Goal: Transaction & Acquisition: Purchase product/service

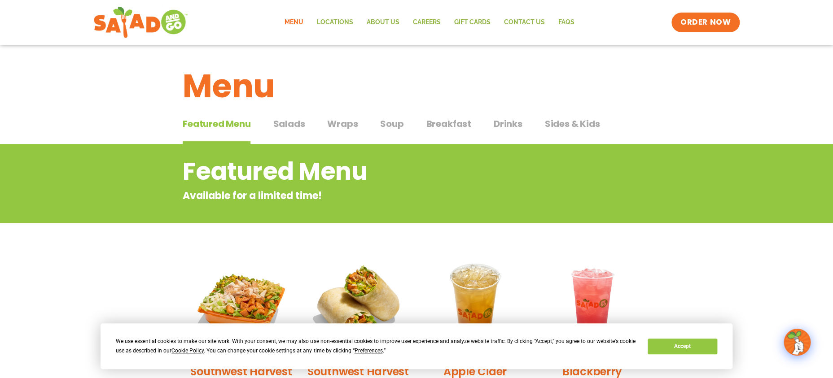
click at [339, 126] on span "Wraps" at bounding box center [342, 123] width 31 height 13
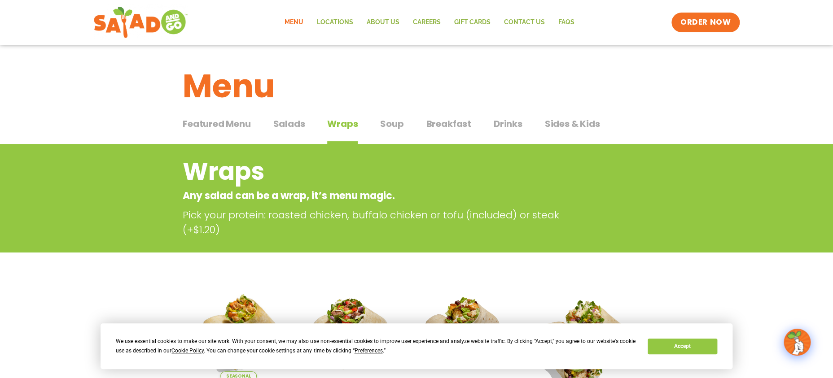
click at [428, 129] on span "Breakfast" at bounding box center [448, 123] width 45 height 13
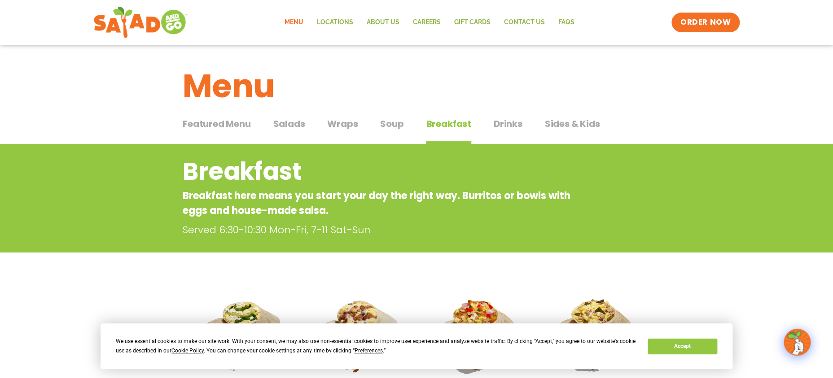
click at [393, 126] on span "Soup" at bounding box center [391, 123] width 23 height 13
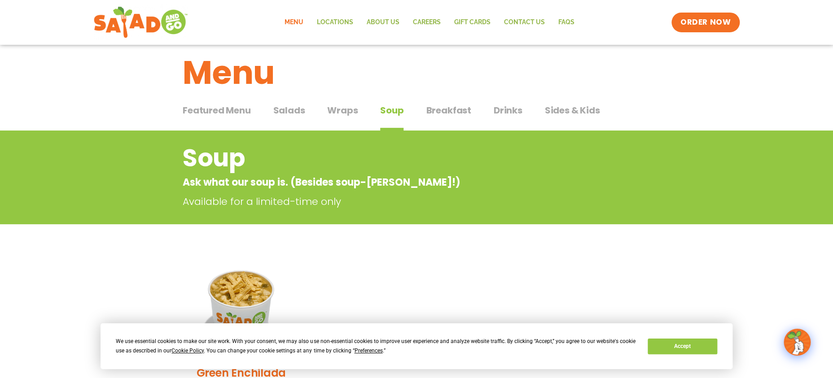
scroll to position [14, 0]
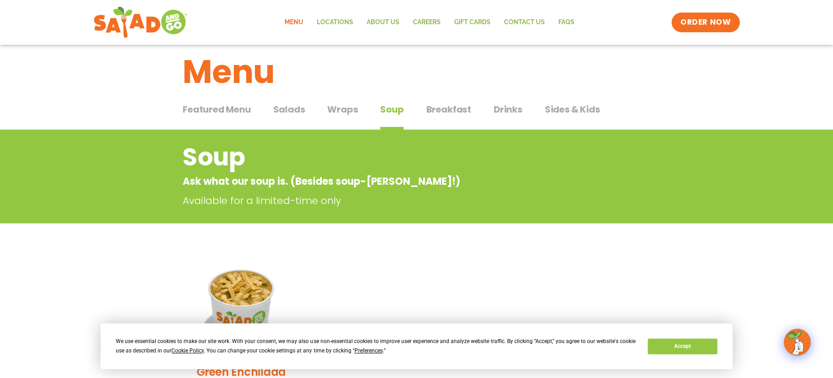
click at [327, 99] on div "Menu" at bounding box center [416, 65] width 833 height 69
click at [331, 109] on span "Wraps" at bounding box center [342, 109] width 31 height 13
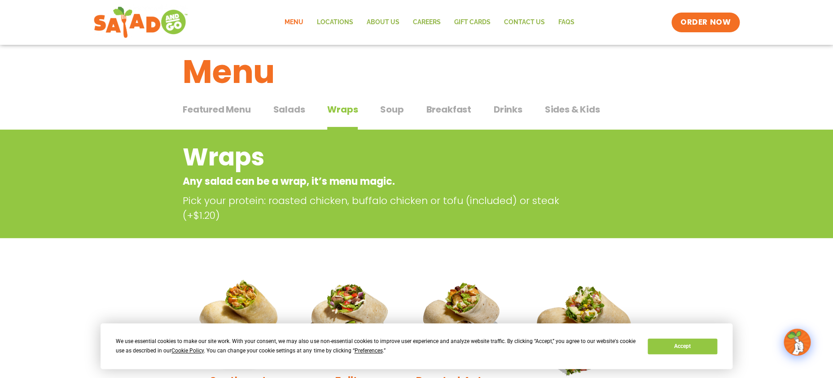
click at [377, 108] on div "Featured Menu Featured Menu Salads Salads Wraps Wraps Soup Soup Breakfast Break…" at bounding box center [417, 115] width 468 height 31
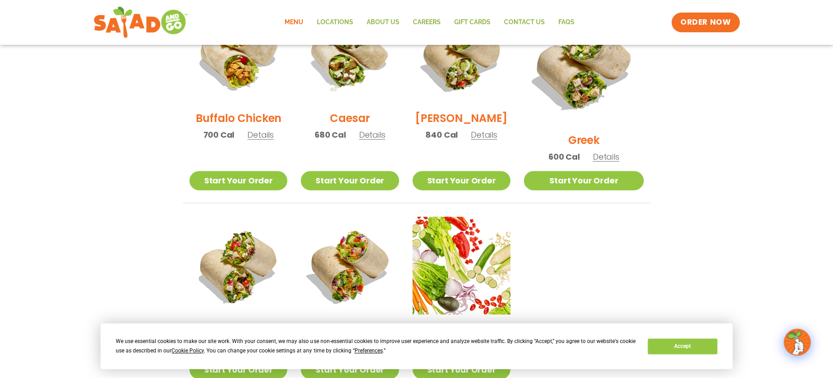
scroll to position [180, 0]
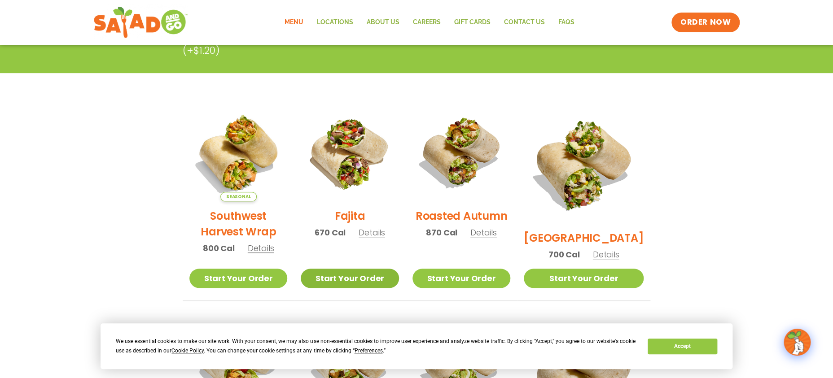
click at [357, 279] on link "Start Your Order" at bounding box center [350, 278] width 98 height 19
